Goal: Task Accomplishment & Management: Manage account settings

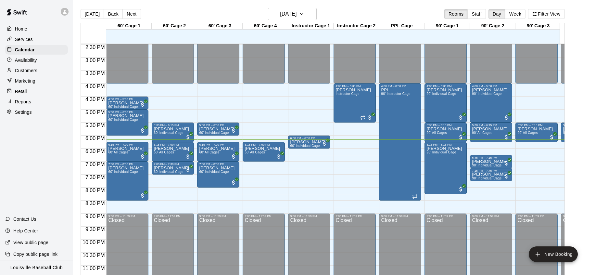
scroll to position [0, 0]
click at [174, 173] on span "60' Individual Cage" at bounding box center [168, 172] width 30 height 4
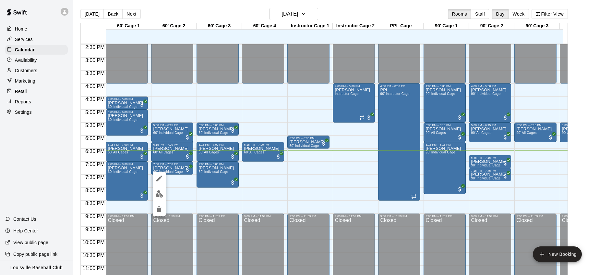
click at [159, 215] on button "delete" at bounding box center [159, 209] width 13 height 13
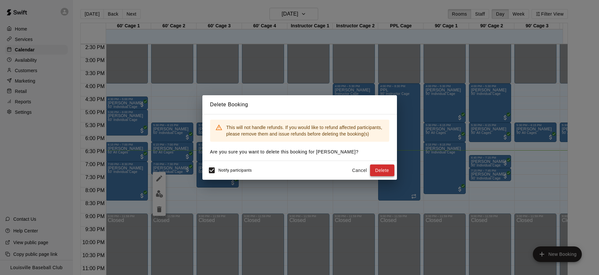
click at [377, 174] on button "Delete" at bounding box center [382, 170] width 24 height 12
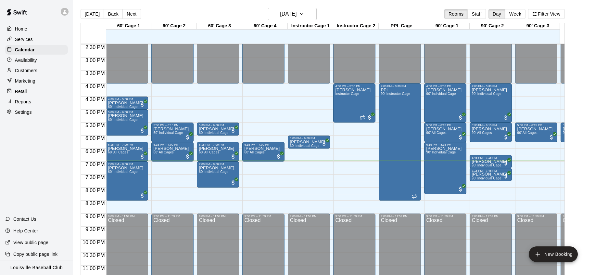
click at [36, 74] on p "Customers" at bounding box center [26, 70] width 22 height 6
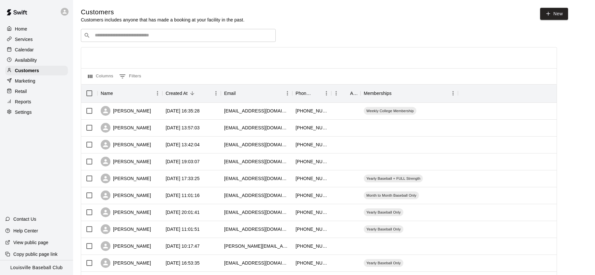
click at [123, 36] on input "Search customers by name or email" at bounding box center [183, 35] width 180 height 6
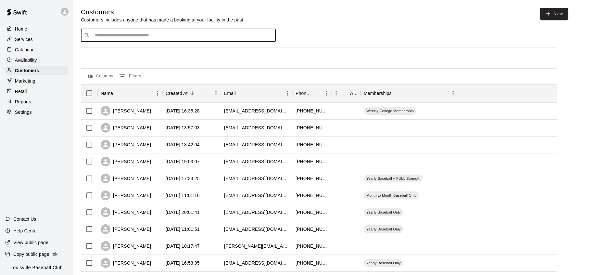
click at [33, 62] on p "Availability" at bounding box center [26, 60] width 22 height 6
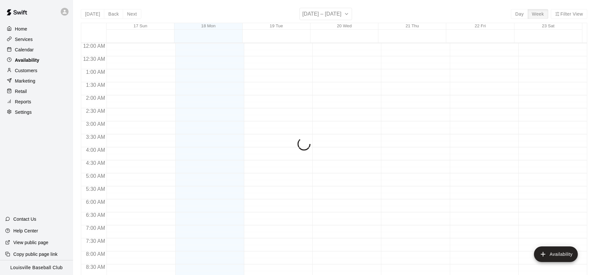
scroll to position [385, 0]
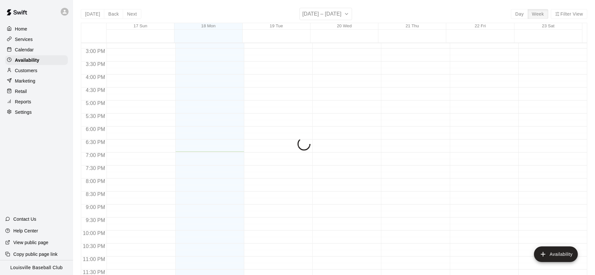
click at [43, 53] on div "Calendar" at bounding box center [36, 50] width 63 height 10
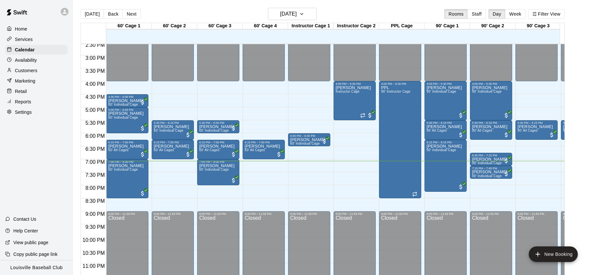
click at [34, 79] on div "Marketing" at bounding box center [36, 81] width 63 height 10
click at [34, 75] on div "Customers" at bounding box center [36, 71] width 63 height 10
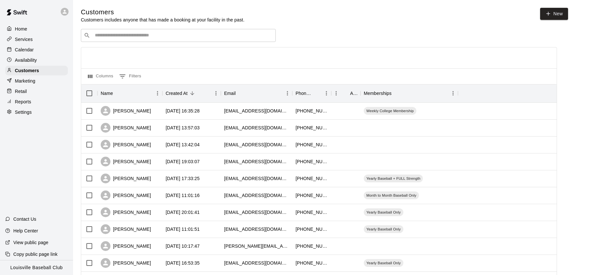
click at [142, 37] on input "Search customers by name or email" at bounding box center [183, 35] width 180 height 6
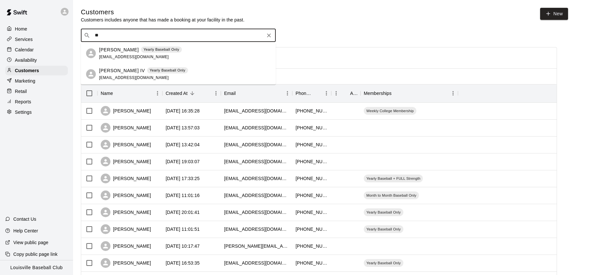
type input "*"
